Goal: Navigation & Orientation: Find specific page/section

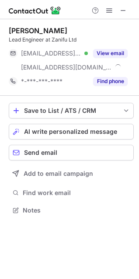
scroll to position [204, 139]
click at [119, 8] on button at bounding box center [123, 10] width 11 height 11
